Goal: Information Seeking & Learning: Learn about a topic

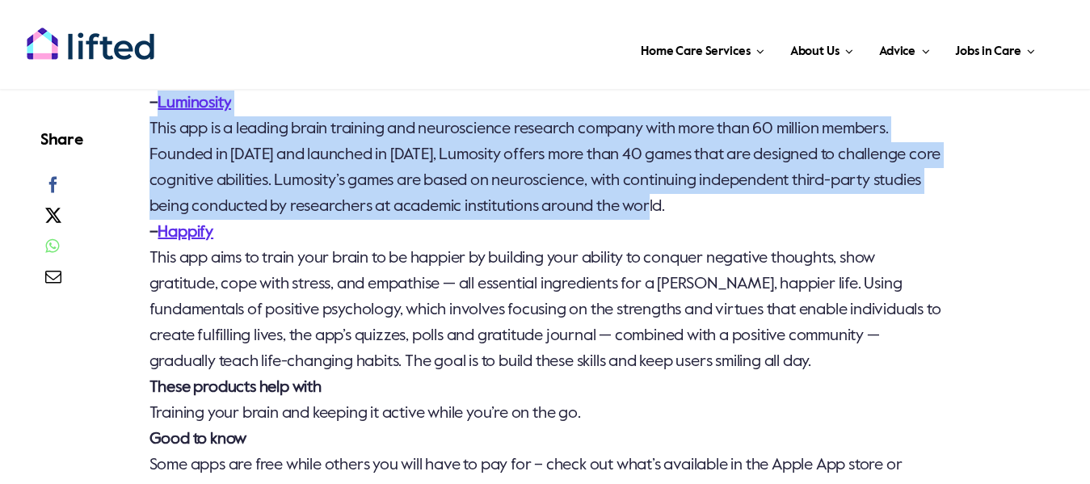
drag, startPoint x: 157, startPoint y: 150, endPoint x: 742, endPoint y: 265, distance: 596.1
click at [742, 265] on p "Your dilemma You want to build up your memory skills and give your brain a work…" at bounding box center [545, 245] width 793 height 517
copy p "Luminosity This app is a leading brain training and neuroscience research compa…"
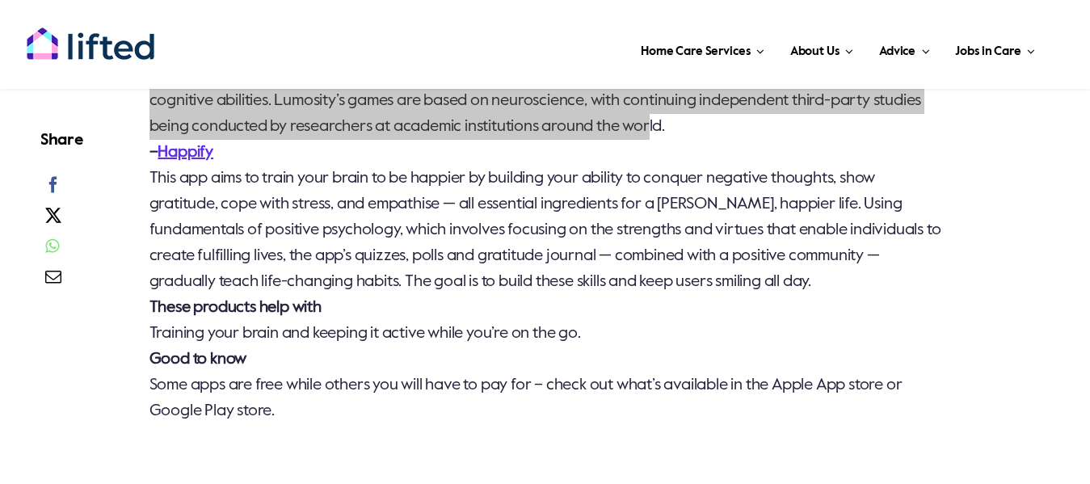
scroll to position [6570, 0]
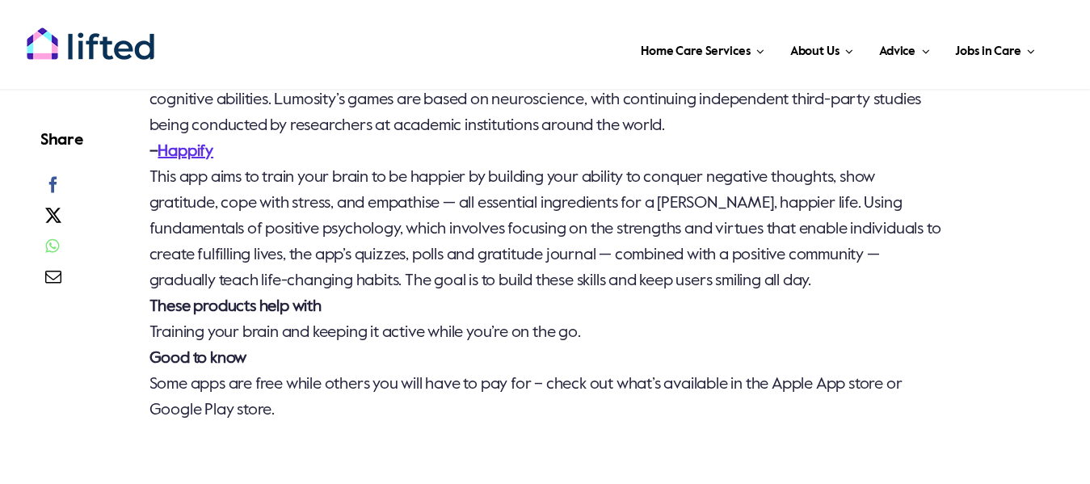
click at [259, 235] on p "Your dilemma You want to build up your memory skills and give your brain a work…" at bounding box center [545, 164] width 793 height 517
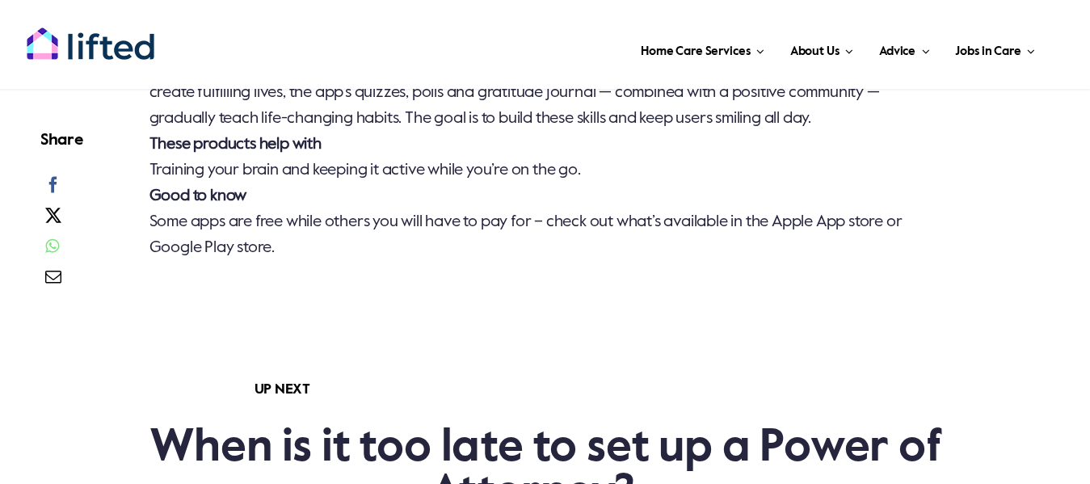
scroll to position [6651, 0]
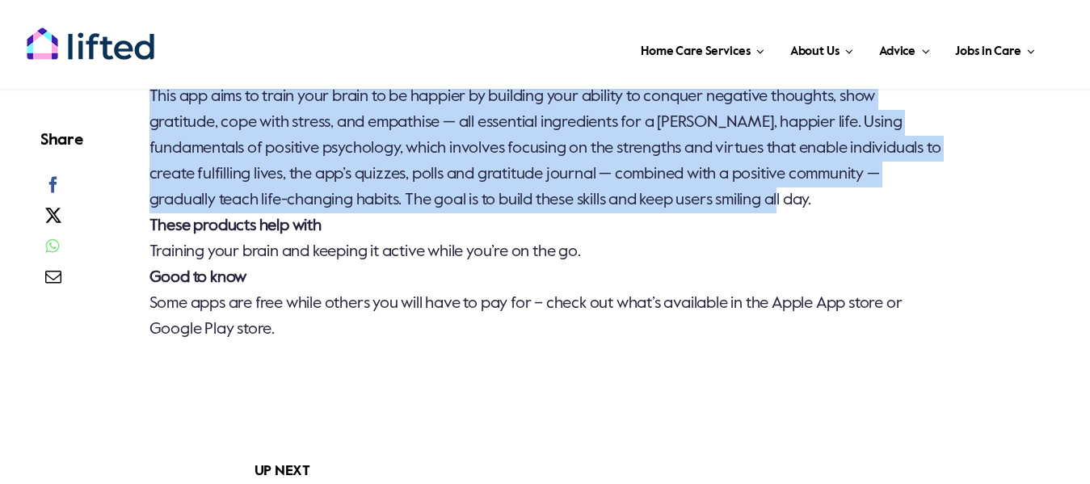
drag, startPoint x: 158, startPoint y: 121, endPoint x: 827, endPoint y: 254, distance: 682.0
click at [827, 254] on p "Your dilemma You want to build up your memory skills and give your brain a work…" at bounding box center [545, 83] width 793 height 517
copy p "Happify This app aims to train your brain to be happier by building your abilit…"
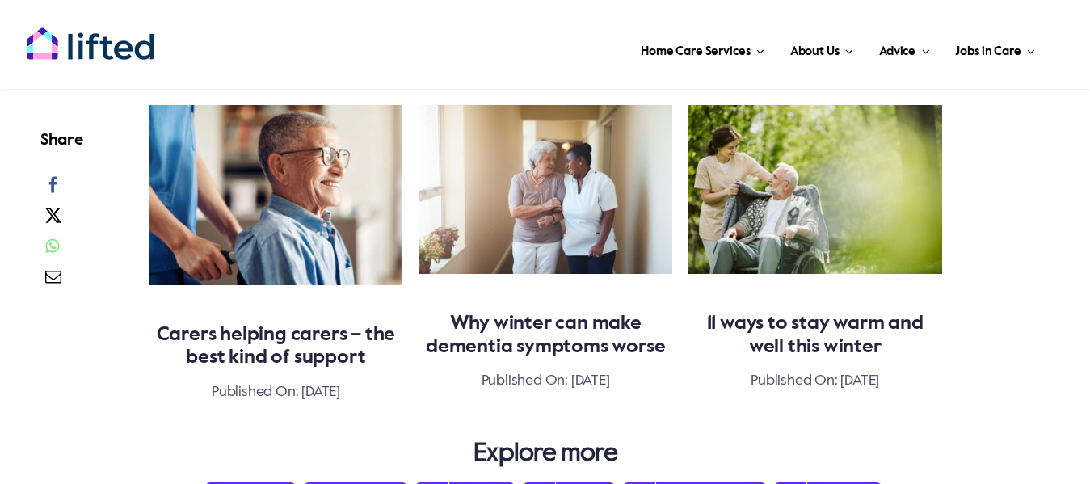
scroll to position [7323, 0]
